Goal: Task Accomplishment & Management: Use online tool/utility

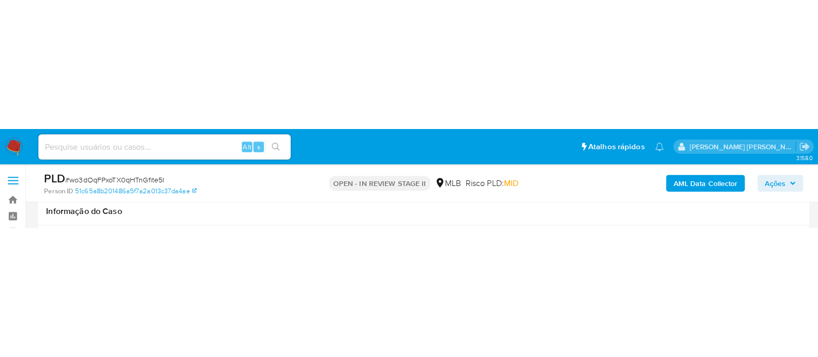
scroll to position [129, 0]
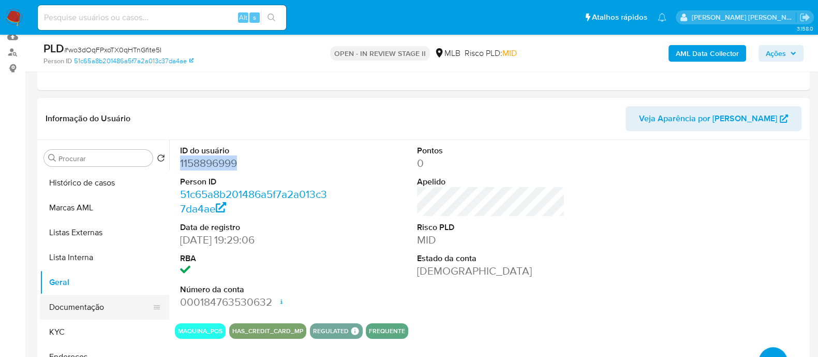
click at [94, 96] on button "Documentação" at bounding box center [100, 307] width 121 height 25
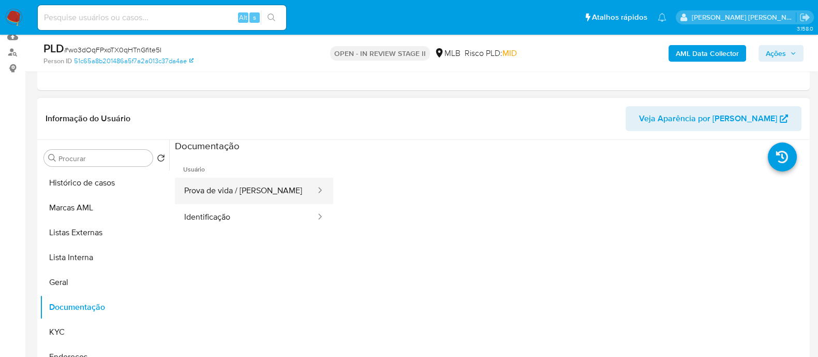
click at [254, 96] on button "Prova de vida / Selfie" at bounding box center [246, 191] width 142 height 26
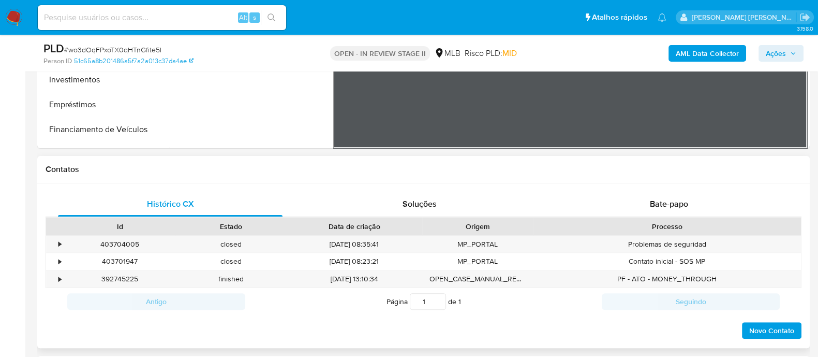
scroll to position [388, 0]
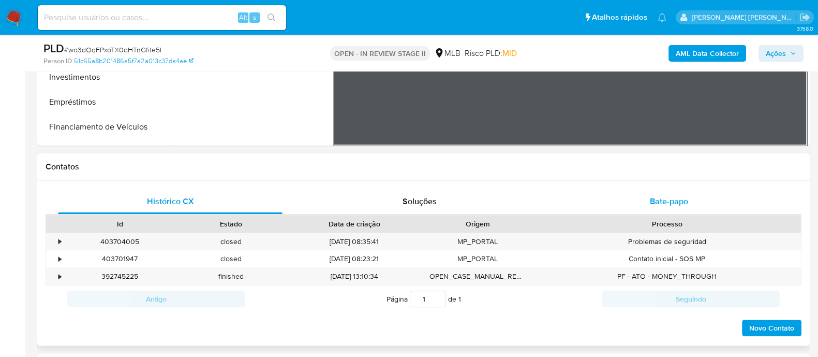
click at [610, 96] on div "Bate-papo" at bounding box center [669, 201] width 225 height 25
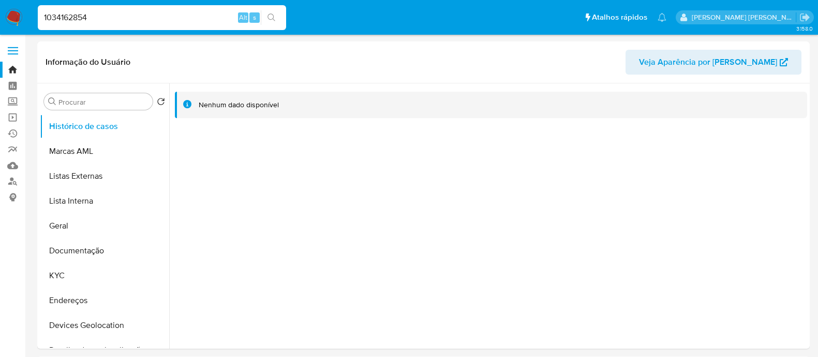
select select "10"
drag, startPoint x: 0, startPoint y: 0, endPoint x: 19, endPoint y: 17, distance: 24.9
click at [19, 17] on img at bounding box center [14, 18] width 18 height 18
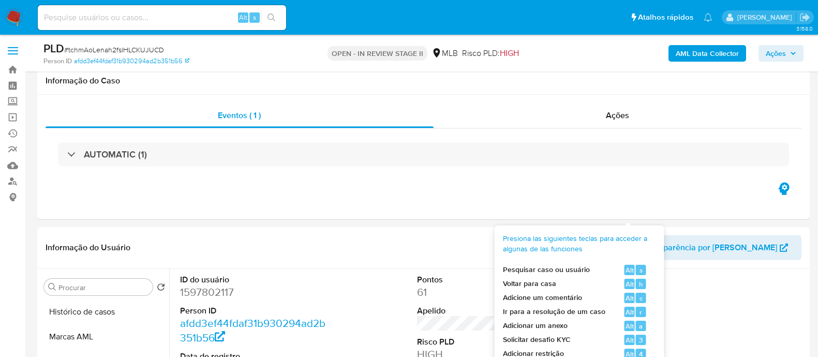
scroll to position [194, 0]
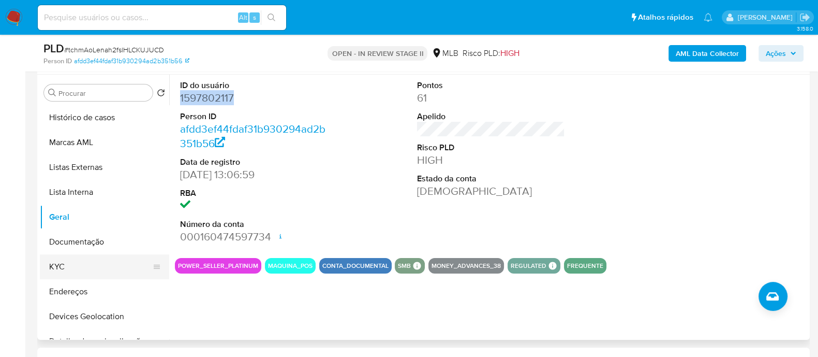
click at [72, 270] on button "KYC" at bounding box center [100, 266] width 121 height 25
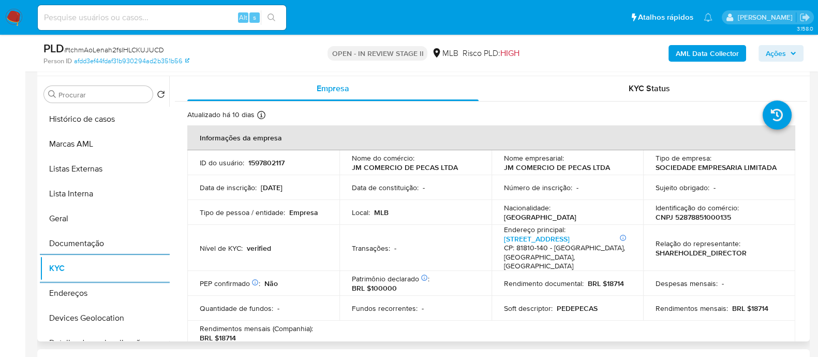
scroll to position [129, 0]
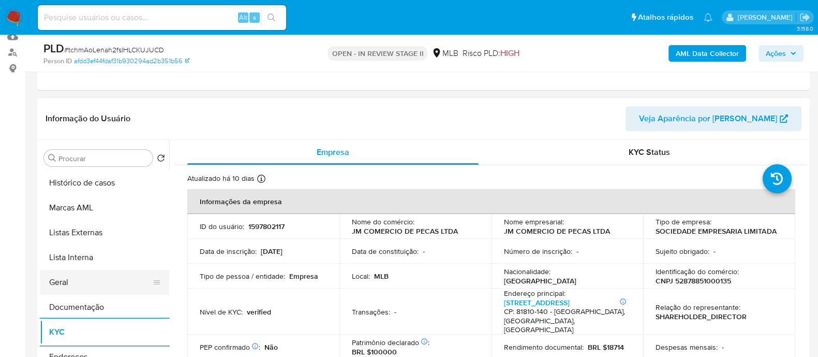
click at [120, 283] on button "Geral" at bounding box center [100, 282] width 121 height 25
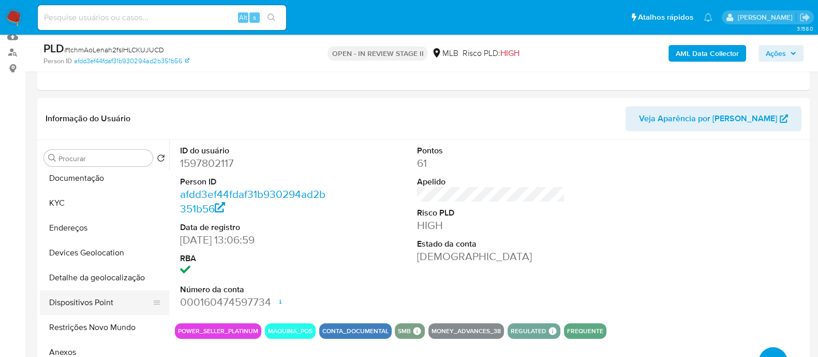
click at [112, 306] on button "Dispositivos Point" at bounding box center [100, 302] width 121 height 25
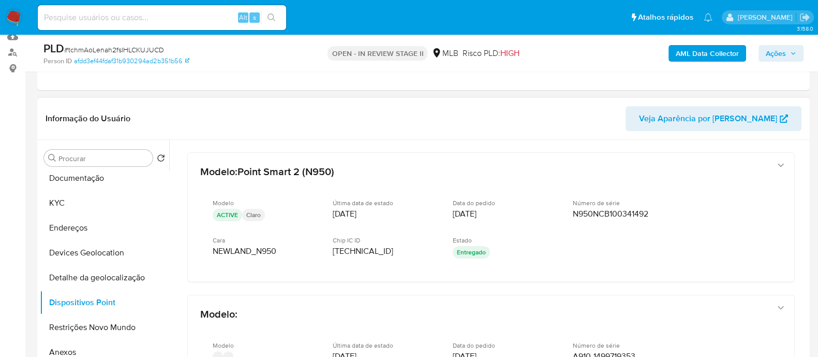
scroll to position [194, 0]
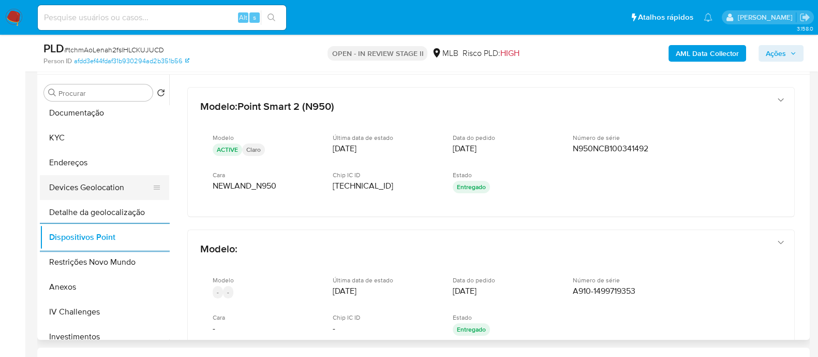
click at [118, 190] on button "Devices Geolocation" at bounding box center [100, 187] width 121 height 25
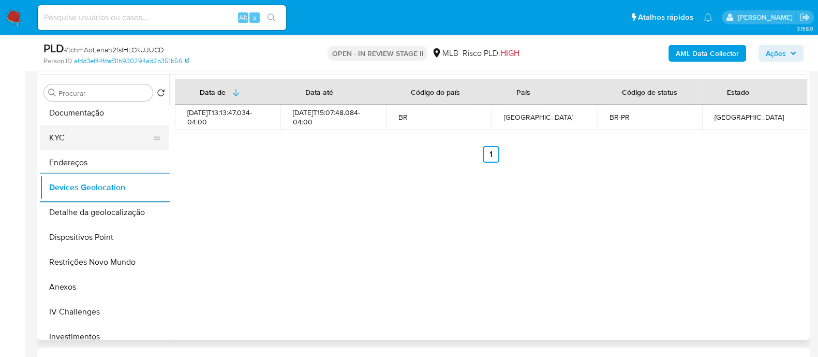
click at [88, 137] on button "KYC" at bounding box center [100, 137] width 121 height 25
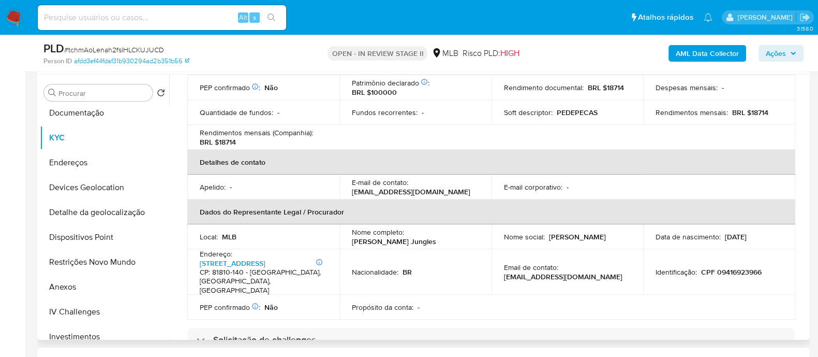
drag, startPoint x: 430, startPoint y: 233, endPoint x: 351, endPoint y: 233, distance: 78.7
click at [352, 233] on div "Nome completo : Juliana Martins Jungles" at bounding box center [415, 236] width 127 height 19
copy p "Juliana Martins Jungles"
drag, startPoint x: 759, startPoint y: 258, endPoint x: 699, endPoint y: 261, distance: 60.6
click at [701, 267] on p "CPF 09416923966" at bounding box center [731, 271] width 61 height 9
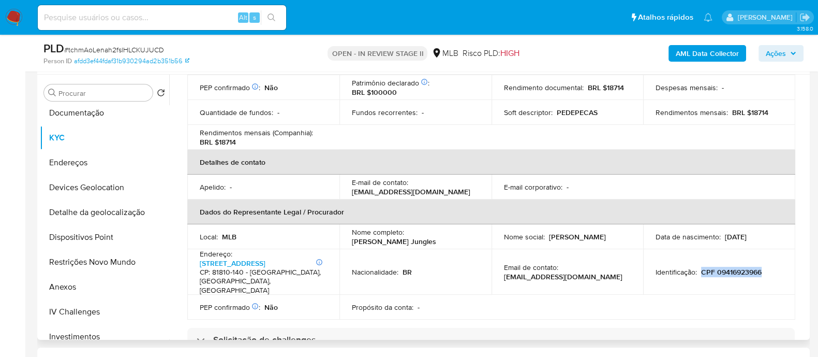
copy p "CPF 09416923966"
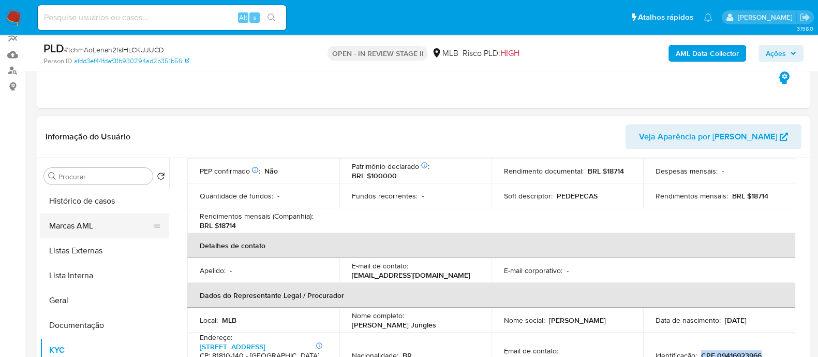
scroll to position [129, 0]
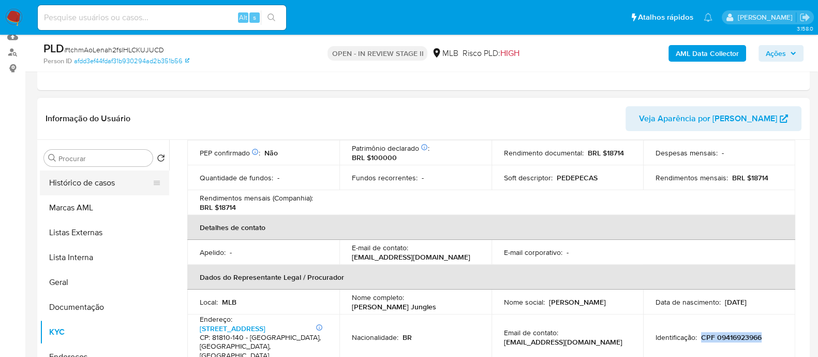
click at [101, 185] on button "Histórico de casos" at bounding box center [100, 182] width 121 height 25
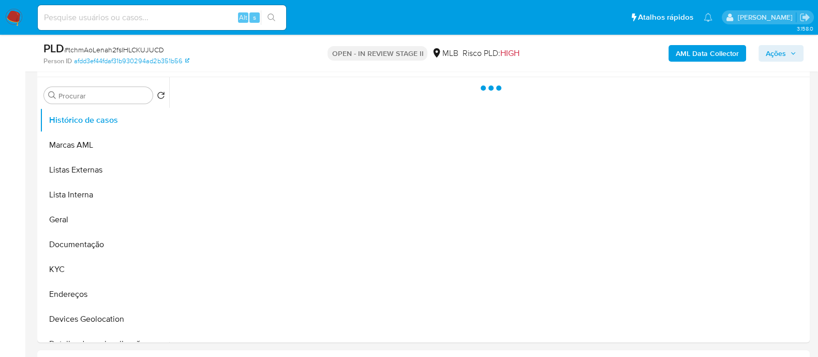
scroll to position [194, 0]
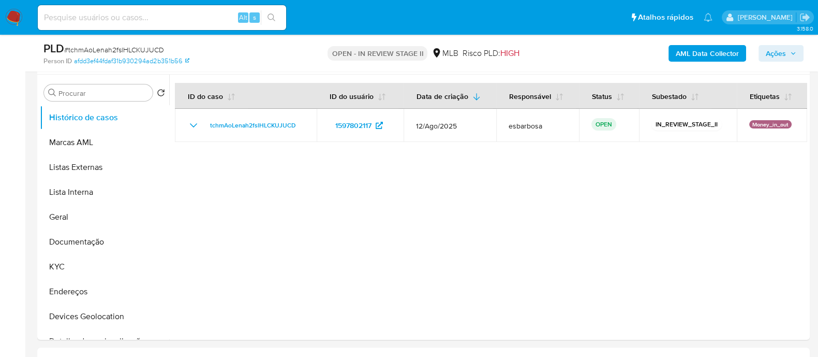
click at [769, 52] on span "Ações" at bounding box center [776, 53] width 20 height 17
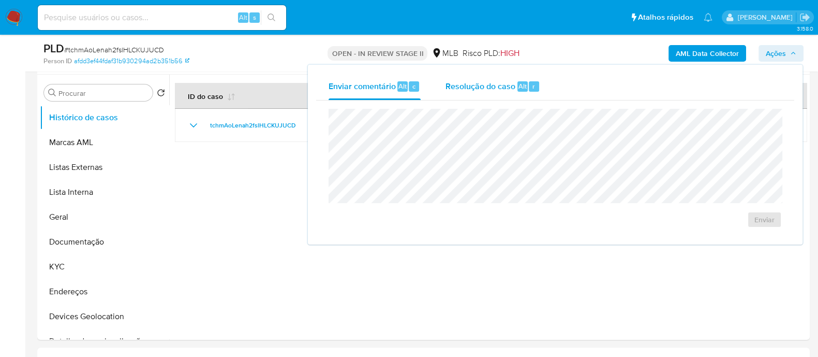
click at [491, 84] on span "Resolução do caso" at bounding box center [481, 86] width 70 height 12
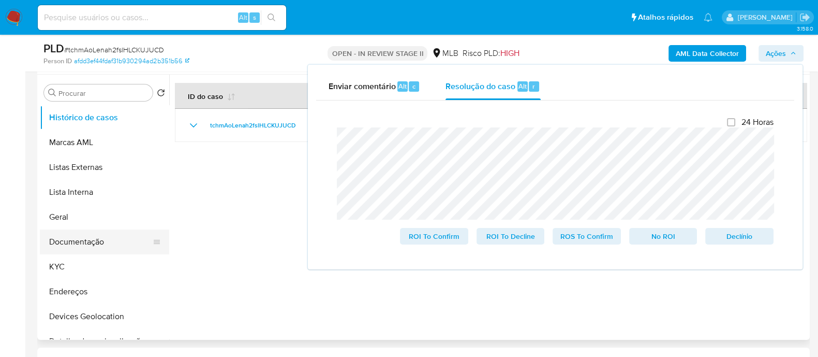
click at [88, 242] on button "Documentação" at bounding box center [100, 241] width 121 height 25
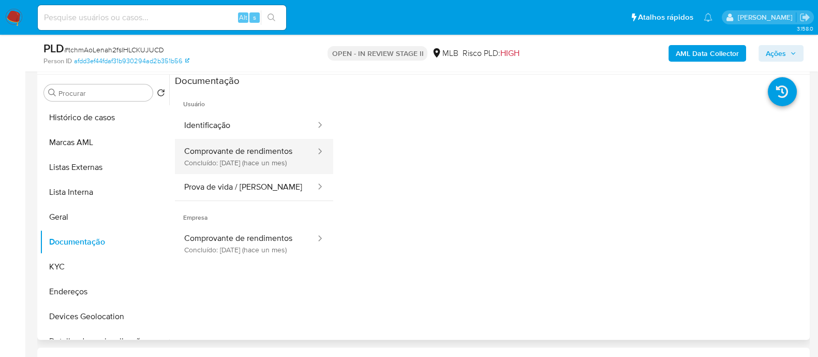
click at [252, 153] on button "Comprovante de rendimentos Concluído: 11/08/2025 (hace un mes)" at bounding box center [246, 156] width 142 height 35
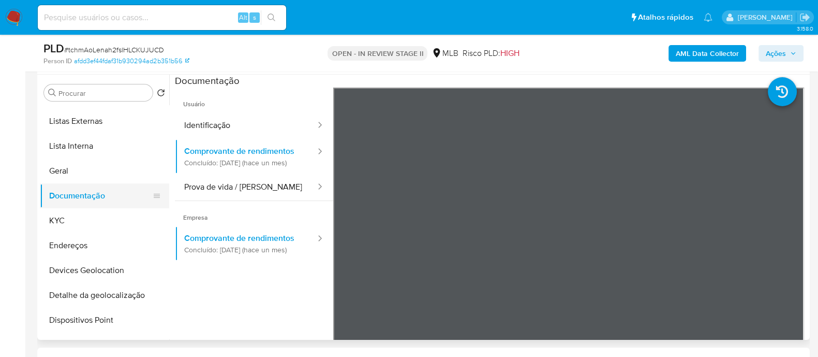
scroll to position [96, 0]
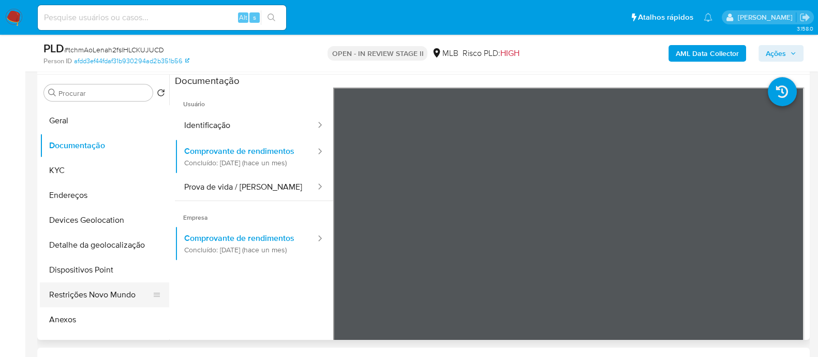
click at [81, 290] on button "Restrições Novo Mundo" at bounding box center [100, 294] width 121 height 25
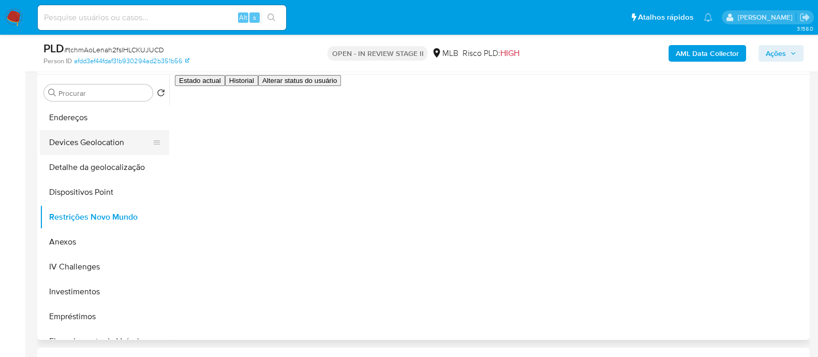
scroll to position [176, 0]
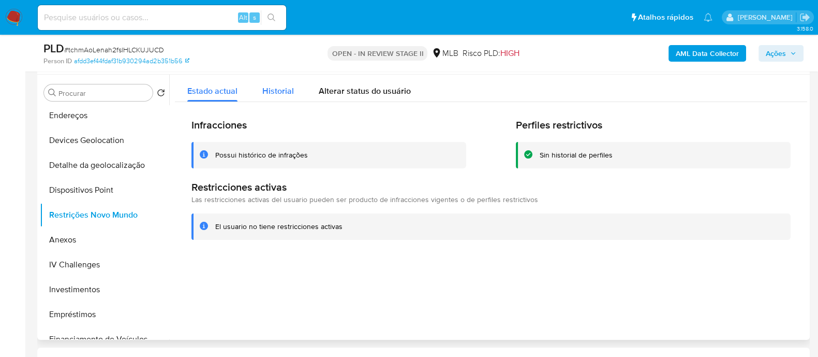
click at [275, 93] on span "Historial" at bounding box center [278, 91] width 32 height 12
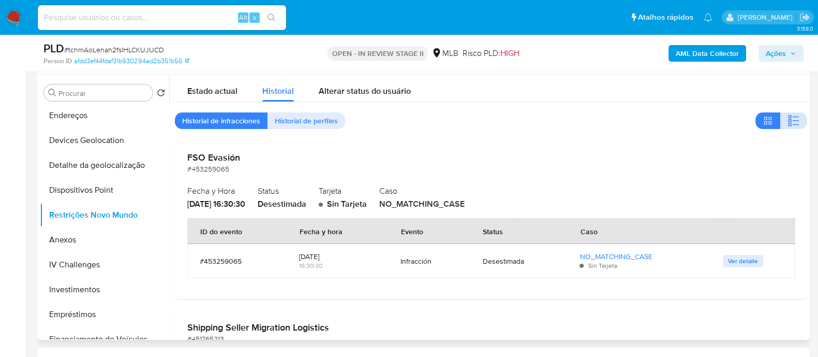
click at [794, 118] on icon "button" at bounding box center [794, 120] width 12 height 12
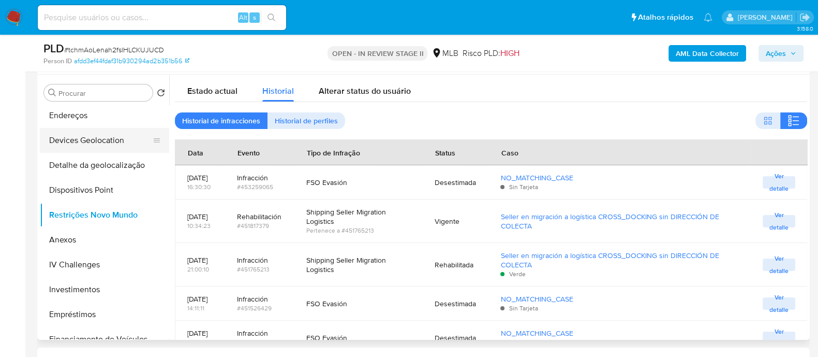
scroll to position [47, 0]
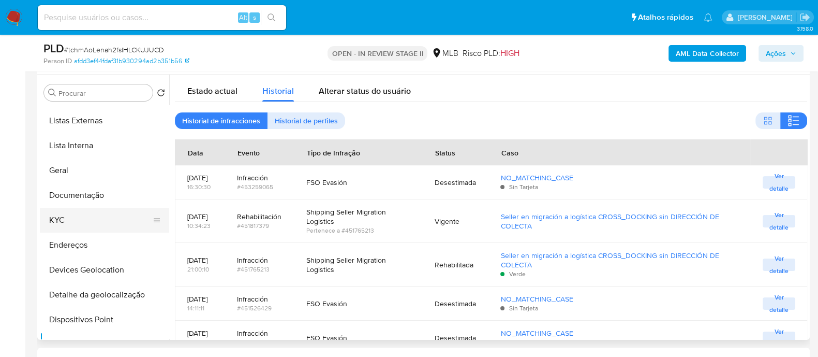
click at [59, 218] on button "KYC" at bounding box center [100, 220] width 121 height 25
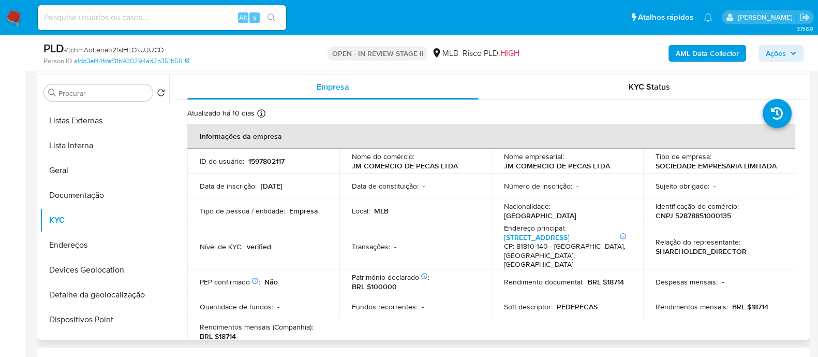
click at [579, 164] on p "JM COMERCIO DE PECAS LTDA" at bounding box center [557, 165] width 106 height 9
click at [587, 164] on p "JM COMERCIO DE PECAS LTDA" at bounding box center [557, 165] width 106 height 9
drag, startPoint x: 611, startPoint y: 166, endPoint x: 503, endPoint y: 170, distance: 108.3
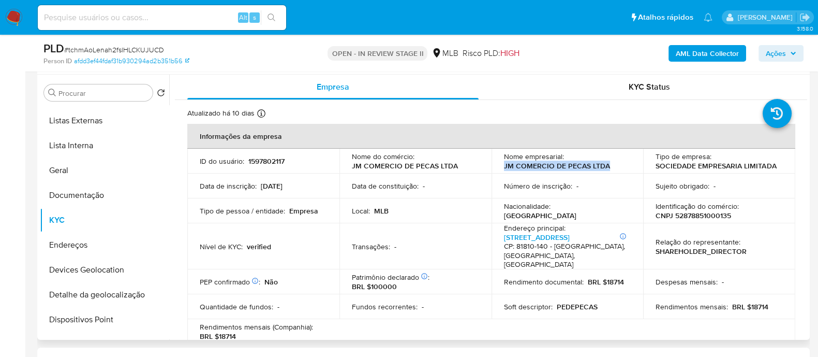
click at [504, 170] on div "Nome empresarial : JM COMERCIO DE PECAS LTDA" at bounding box center [567, 161] width 127 height 19
copy p "JM COMERCIO DE PECAS LTDA"
click at [778, 56] on span "Ações" at bounding box center [776, 53] width 20 height 17
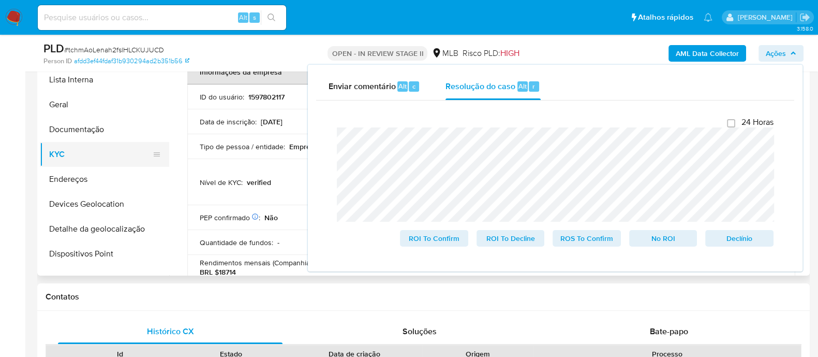
scroll to position [64, 0]
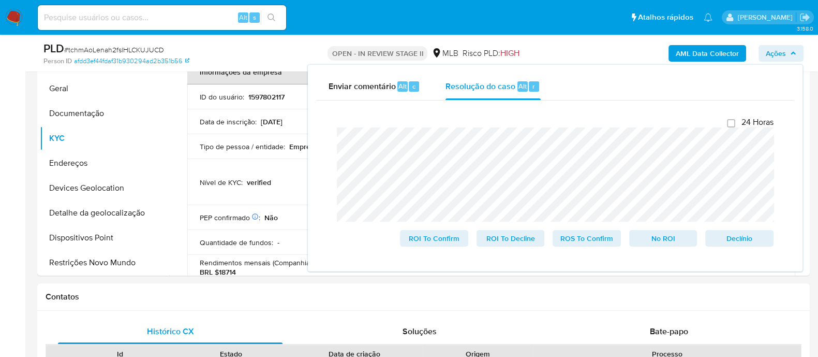
click at [693, 53] on b "AML Data Collector" at bounding box center [707, 53] width 63 height 17
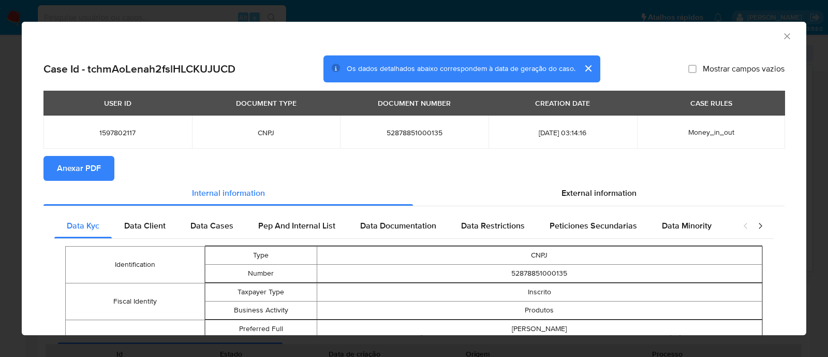
click at [74, 162] on span "Anexar PDF" at bounding box center [79, 168] width 44 height 23
click at [784, 35] on icon "Fechar a janela" at bounding box center [787, 36] width 6 height 6
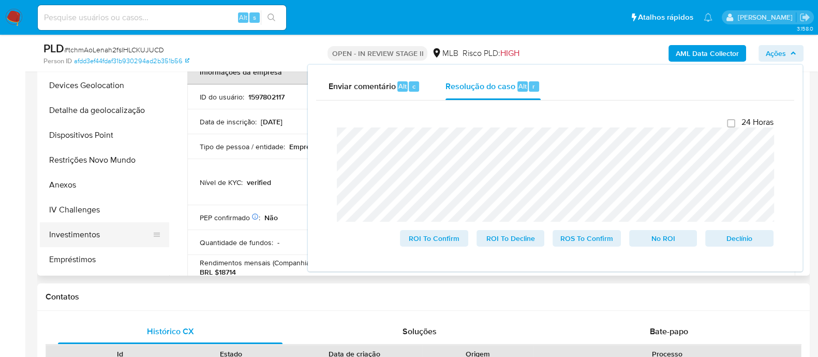
scroll to position [194, 0]
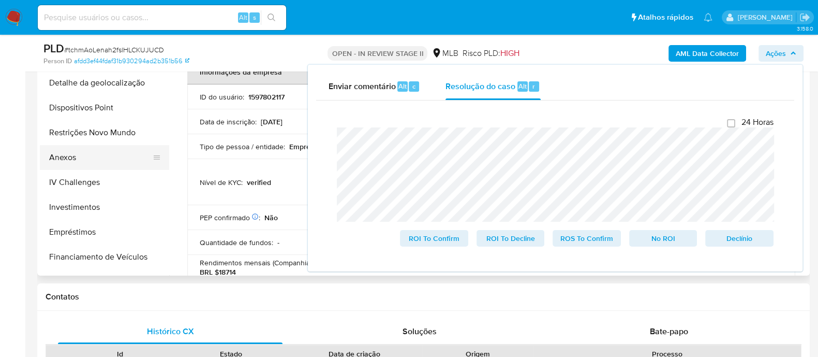
click at [93, 148] on button "Anexos" at bounding box center [100, 157] width 121 height 25
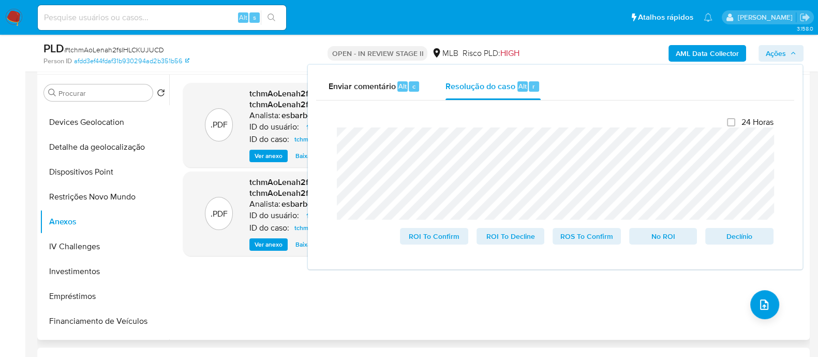
click at [248, 301] on div ".PDF tchmAoLenah2fslHLCKUJUCD_internal_info_2025_09_10__16_46_15.pdf - tchmAoLe…" at bounding box center [491, 207] width 616 height 248
click at [759, 302] on icon "upload-file" at bounding box center [764, 304] width 12 height 12
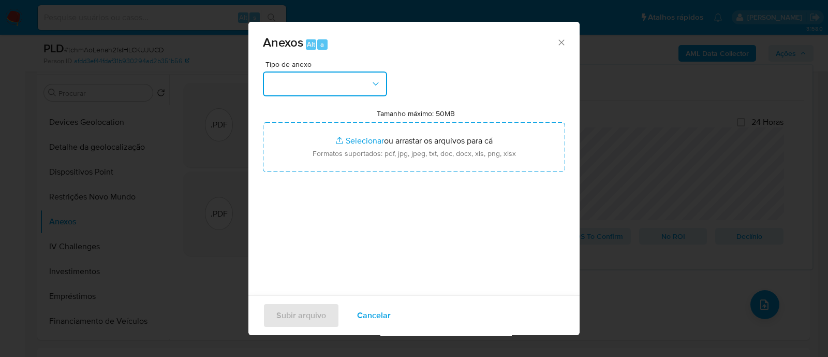
click at [335, 79] on button "button" at bounding box center [325, 83] width 124 height 25
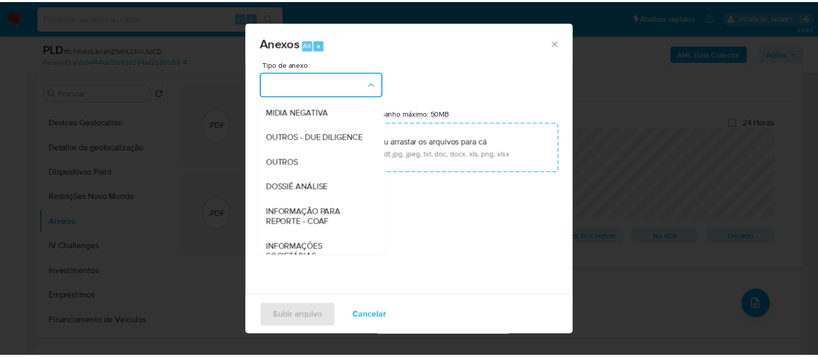
scroll to position [129, 0]
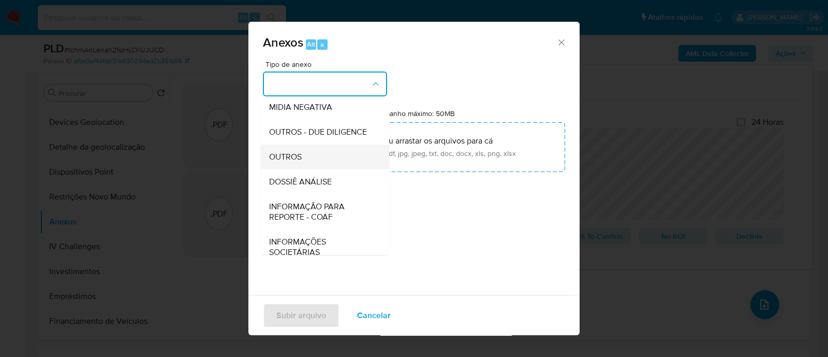
click at [295, 169] on div "OUTROS" at bounding box center [322, 156] width 106 height 25
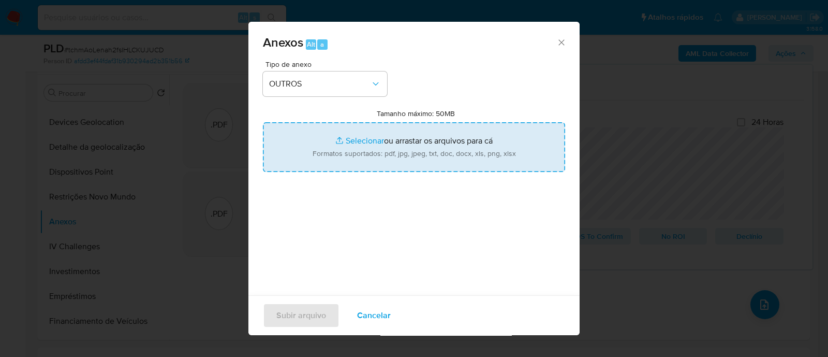
click at [354, 142] on input "Tamanho máximo: 50MB Selecionar arquivos" at bounding box center [414, 147] width 302 height 50
type input "C:\fakepath\Declinio SAR - tchmAoLenah2fslHLCKUJUCD - CNPJ 52878851000135 - JM …"
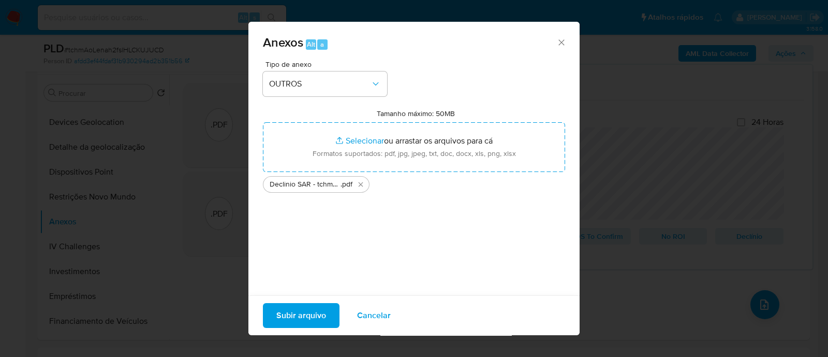
click at [313, 313] on span "Subir arquivo" at bounding box center [301, 315] width 50 height 23
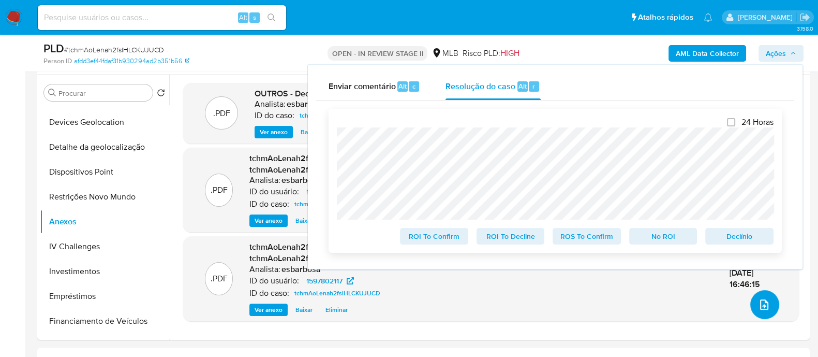
scroll to position [258, 0]
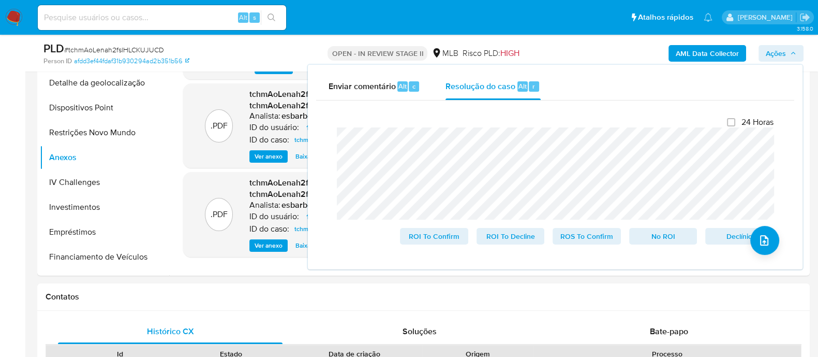
click at [147, 46] on span "# tchmAoLenah2fslHLCKUJUCD" at bounding box center [114, 50] width 100 height 10
copy span "tchmAoLenah2fslHLCKUJUCD"
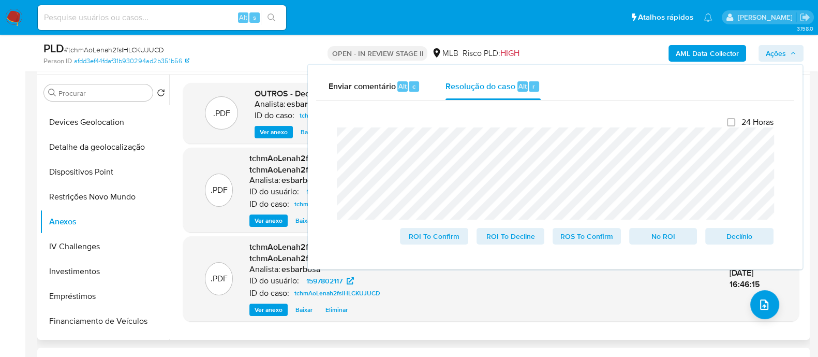
scroll to position [64, 0]
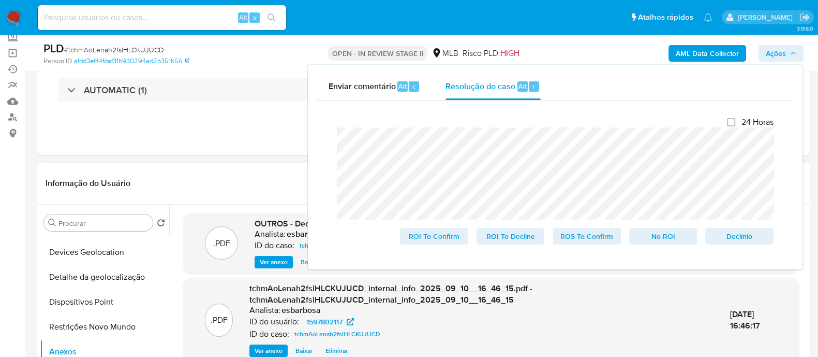
click at [220, 188] on header "Informação do Usuário Veja Aparência por Pessoa" at bounding box center [424, 183] width 756 height 25
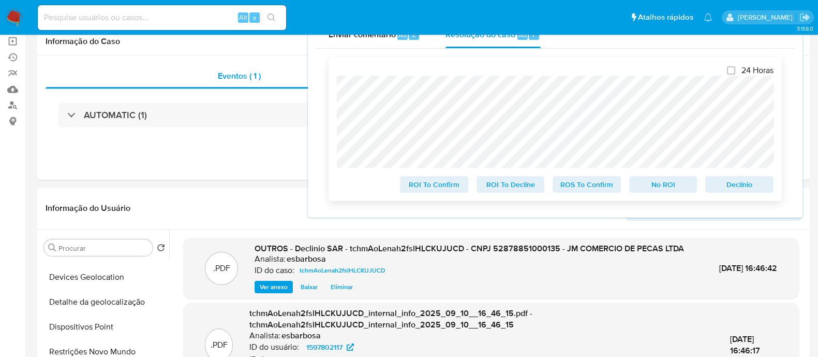
scroll to position [0, 0]
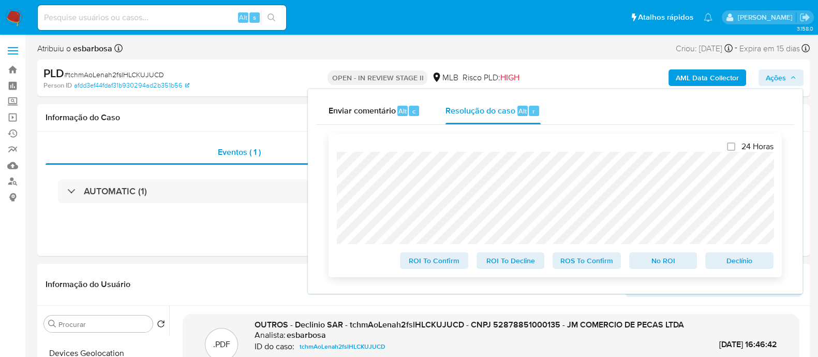
click at [655, 260] on span "No ROI" at bounding box center [664, 260] width 54 height 14
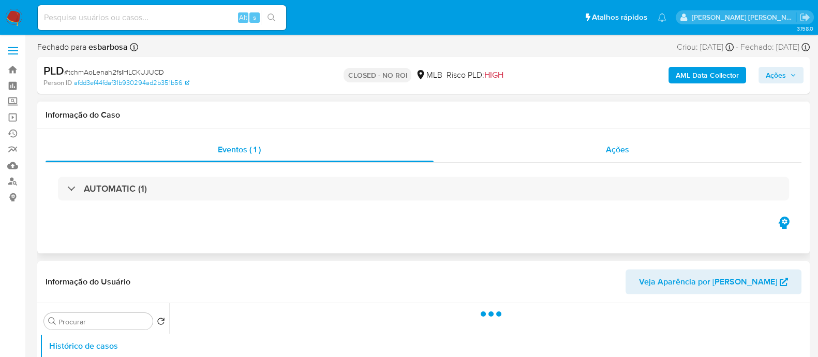
click at [485, 157] on div "Ações" at bounding box center [618, 149] width 369 height 25
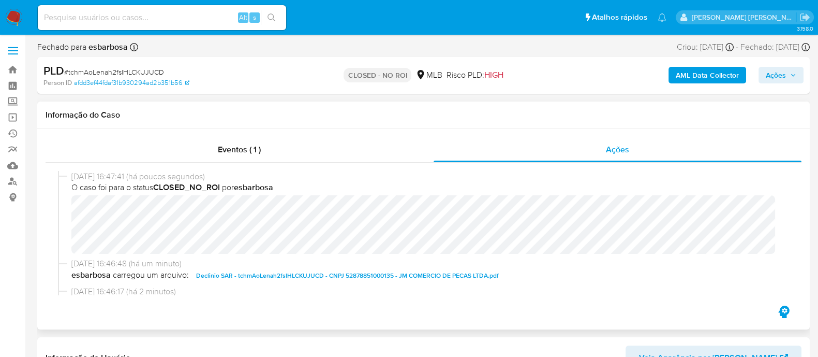
select select "10"
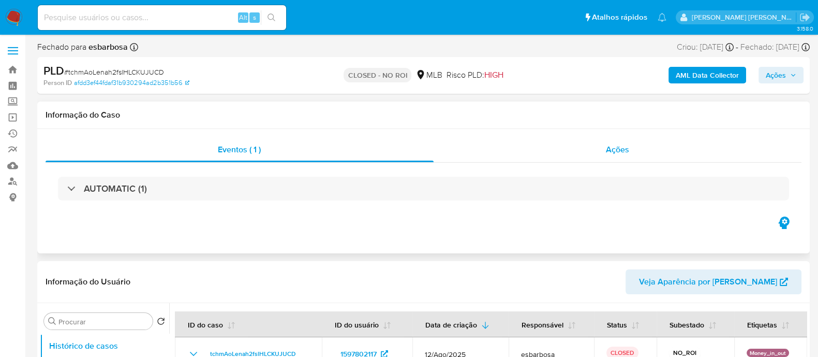
select select "10"
click at [508, 152] on div "Ações" at bounding box center [618, 149] width 369 height 25
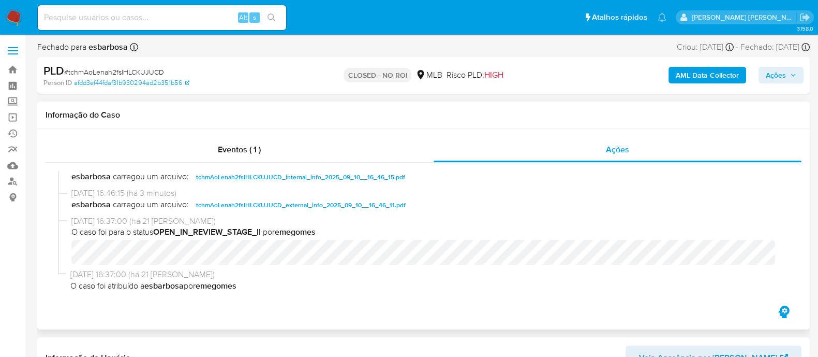
scroll to position [61, 0]
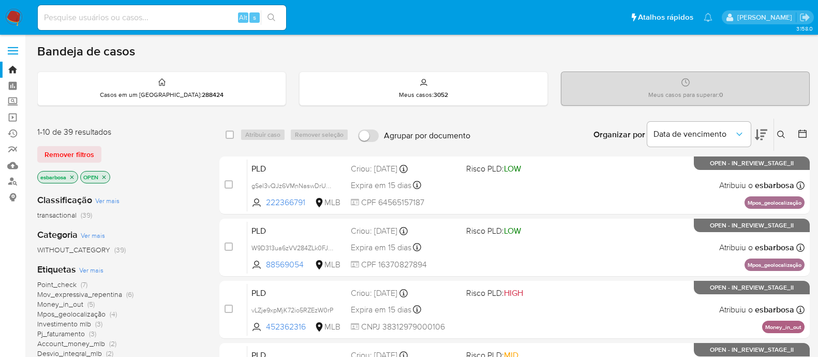
scroll to position [64, 0]
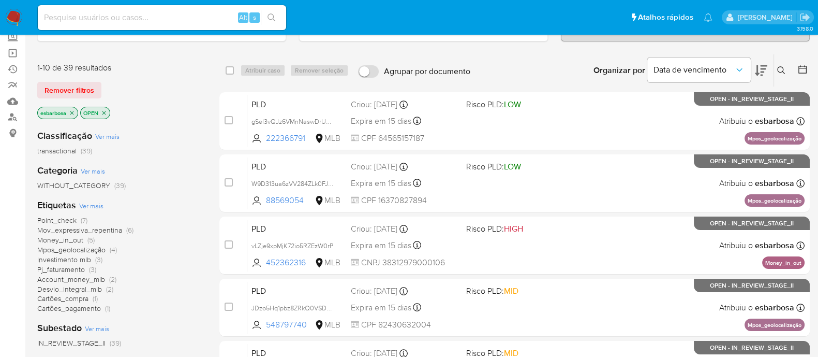
click at [10, 17] on img at bounding box center [14, 18] width 18 height 18
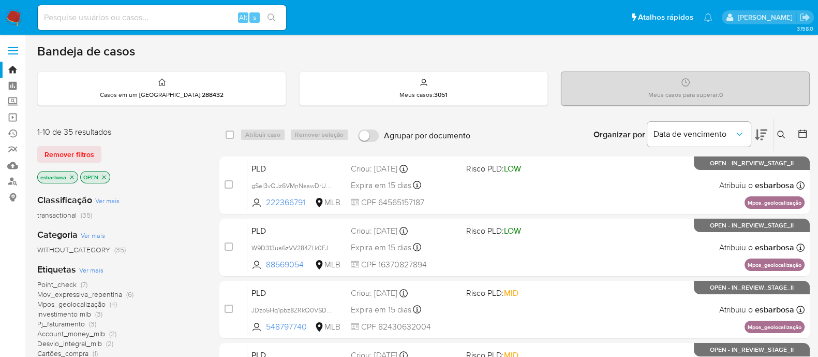
click at [16, 17] on img at bounding box center [14, 18] width 18 height 18
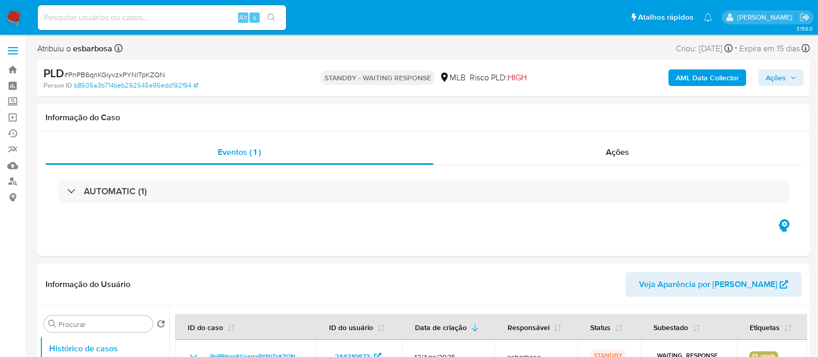
select select "10"
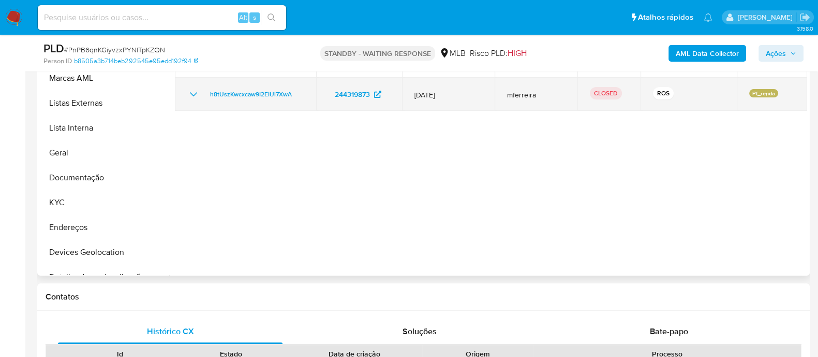
scroll to position [452, 0]
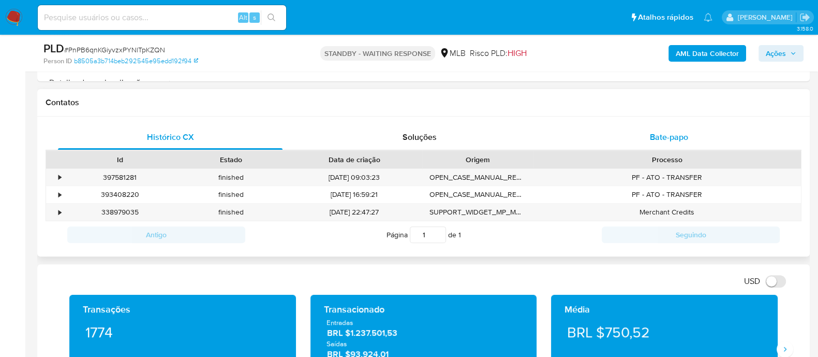
click at [664, 138] on span "Bate-papo" at bounding box center [669, 137] width 38 height 12
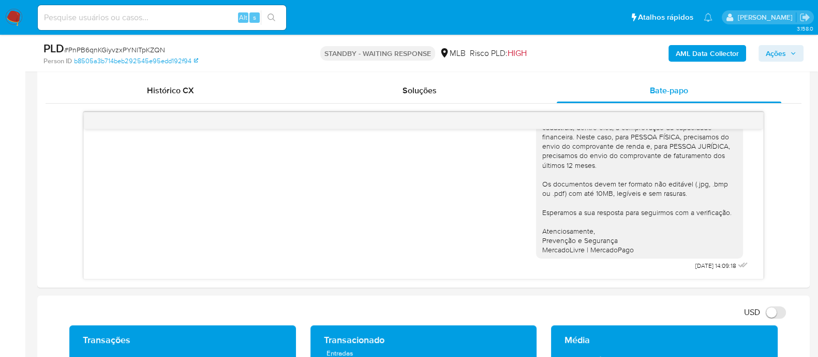
scroll to position [517, 0]
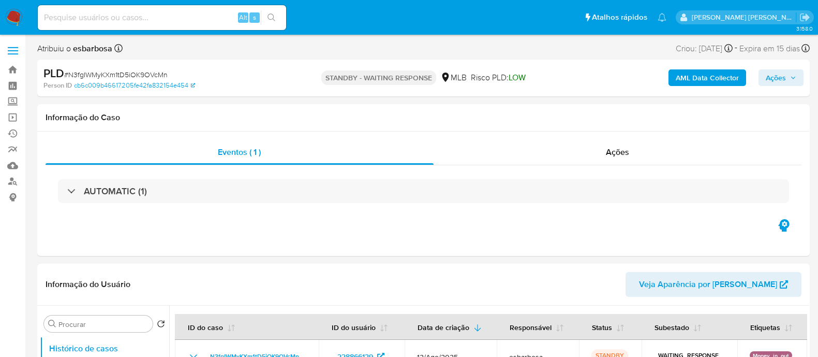
select select "10"
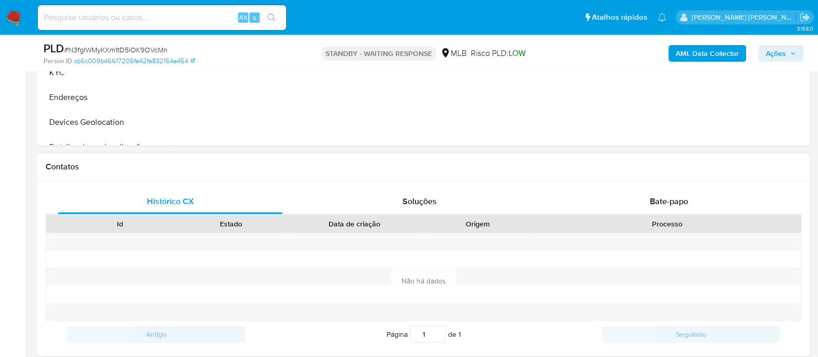
scroll to position [452, 0]
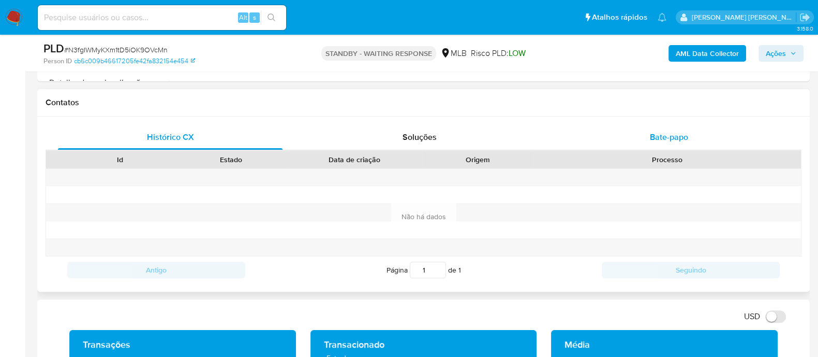
click at [624, 143] on div "Bate-papo" at bounding box center [669, 137] width 225 height 25
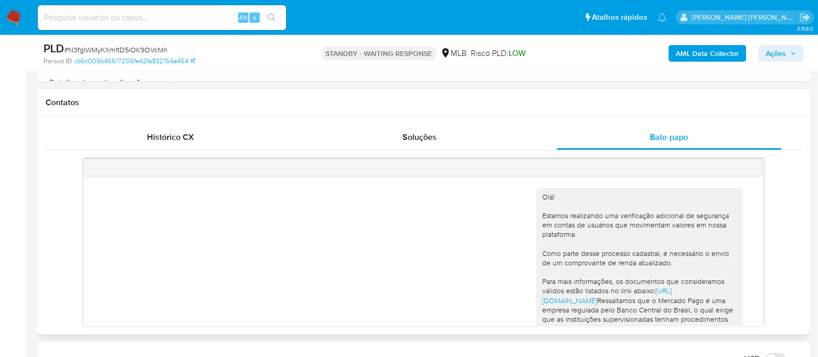
scroll to position [192, 0]
